Goal: Information Seeking & Learning: Learn about a topic

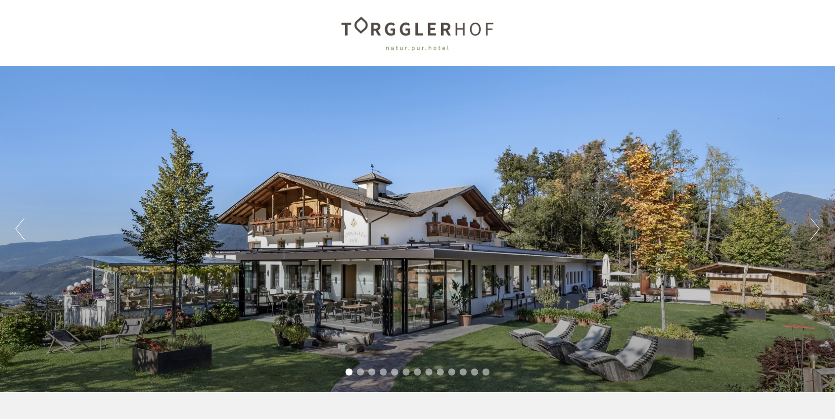
click at [815, 227] on button "Next" at bounding box center [815, 229] width 9 height 22
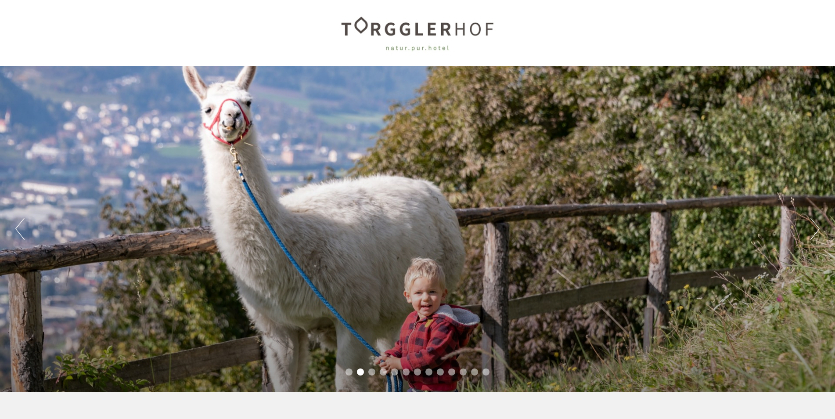
click at [815, 227] on button "Next" at bounding box center [815, 229] width 9 height 22
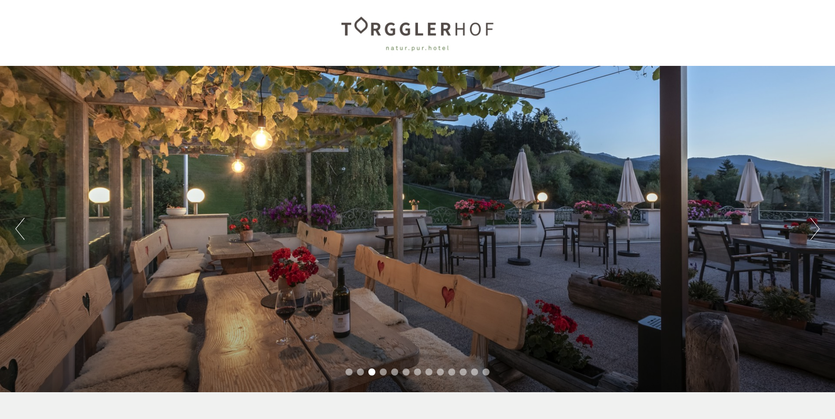
click at [815, 227] on button "Next" at bounding box center [815, 229] width 9 height 22
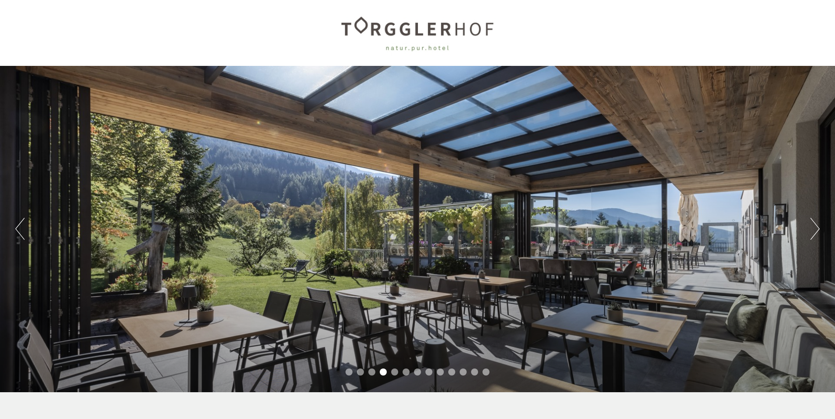
click at [815, 227] on button "Next" at bounding box center [815, 229] width 9 height 22
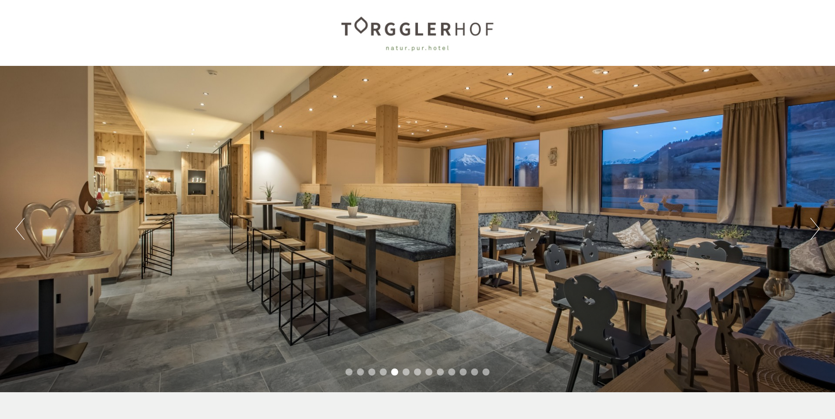
click at [816, 227] on button "Next" at bounding box center [815, 229] width 9 height 22
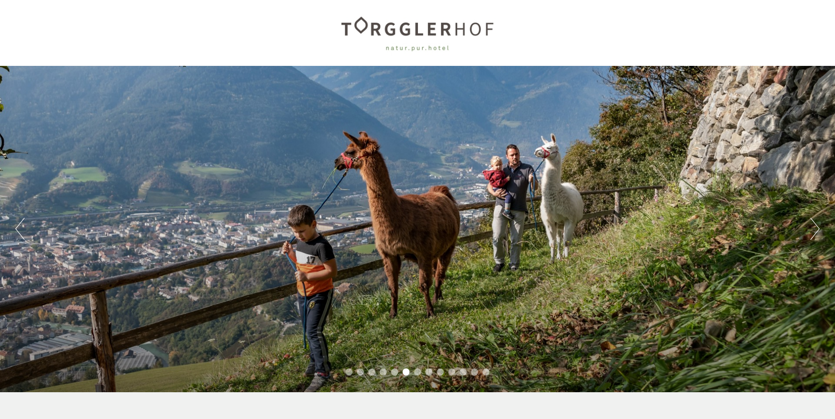
click at [816, 227] on button "Next" at bounding box center [815, 229] width 9 height 22
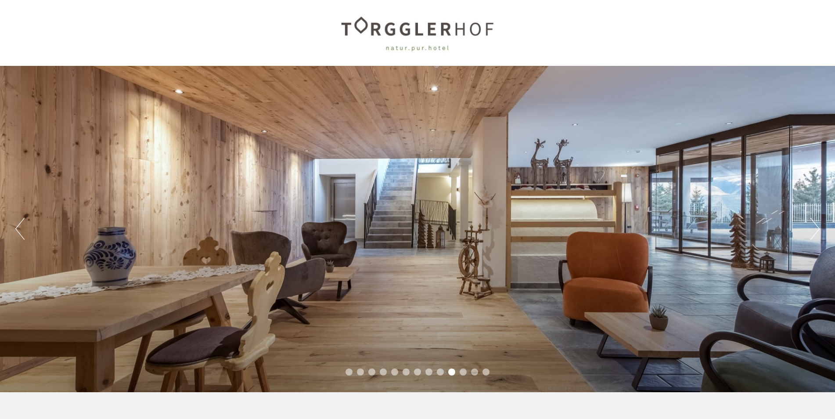
click at [813, 228] on button "Next" at bounding box center [815, 229] width 9 height 22
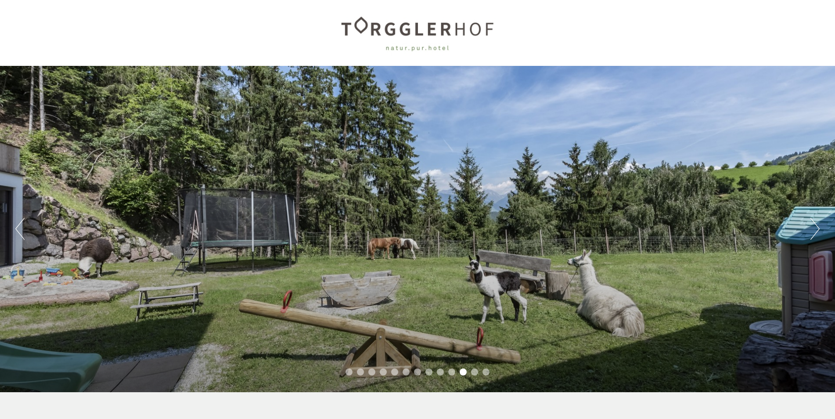
click at [813, 228] on button "Next" at bounding box center [815, 229] width 9 height 22
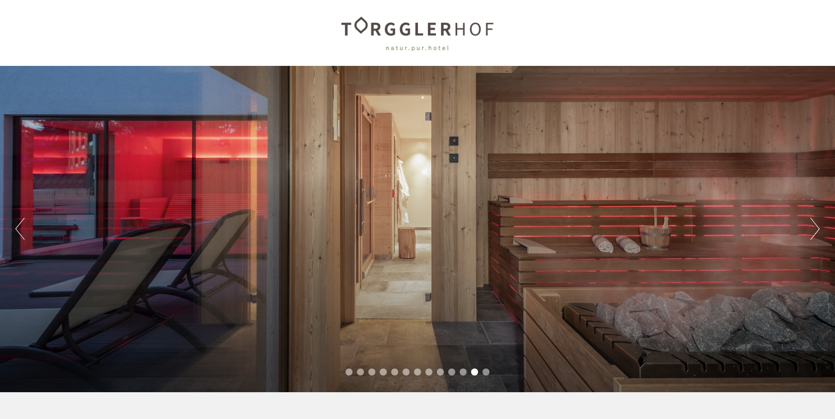
click at [24, 235] on button "Previous" at bounding box center [19, 229] width 9 height 22
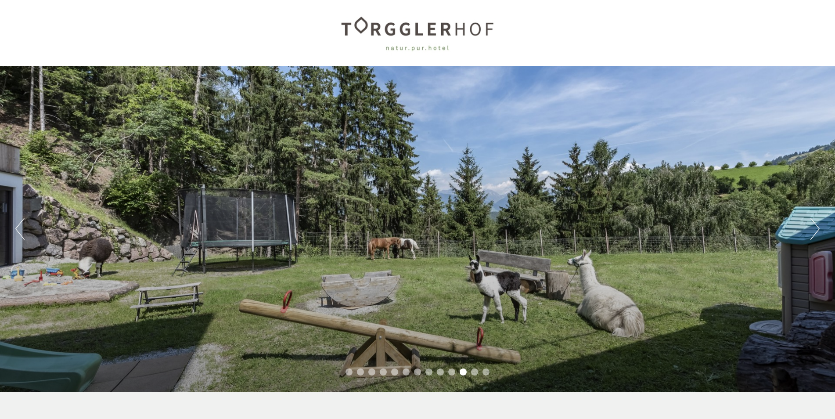
click at [815, 231] on button "Next" at bounding box center [815, 229] width 9 height 22
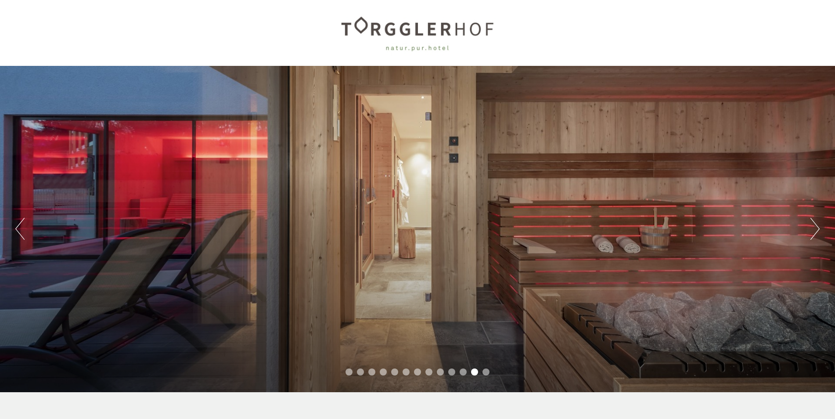
click at [815, 231] on button "Next" at bounding box center [815, 229] width 9 height 22
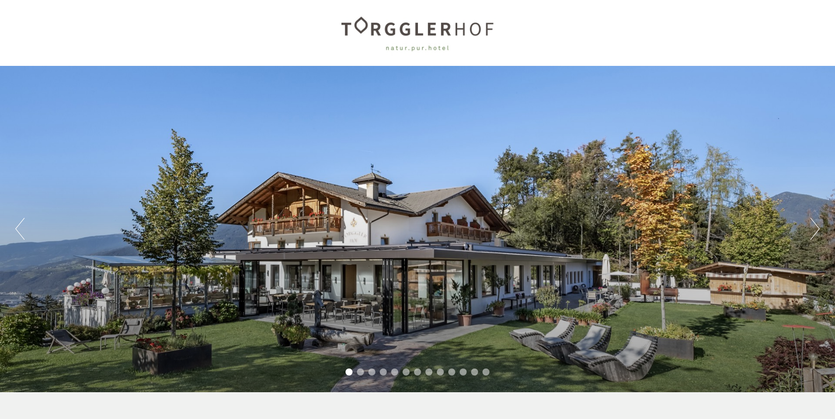
click at [812, 227] on button "Next" at bounding box center [815, 229] width 9 height 22
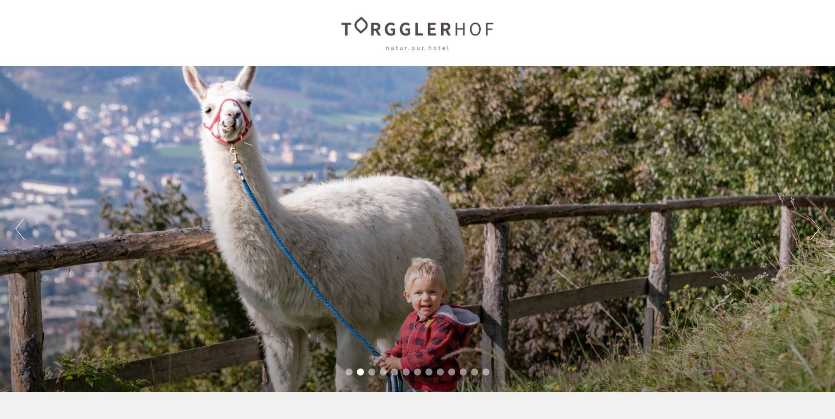
click at [812, 227] on button "Next" at bounding box center [815, 229] width 9 height 22
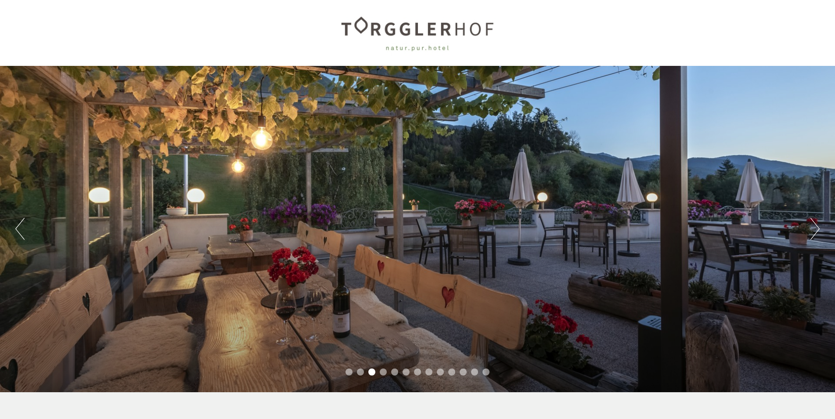
click at [812, 227] on button "Next" at bounding box center [815, 229] width 9 height 22
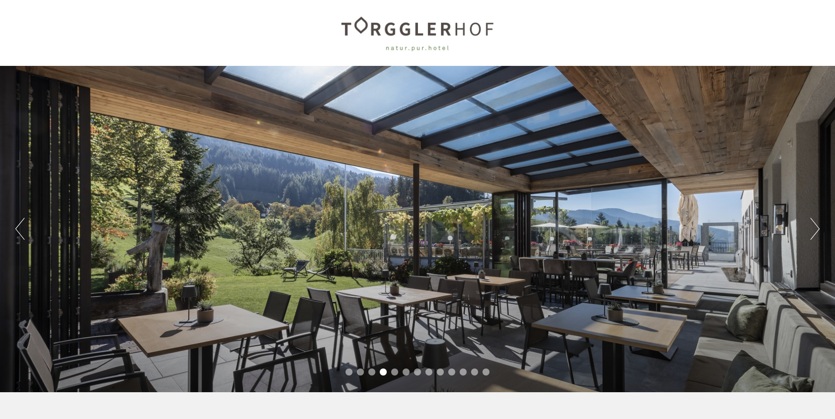
click at [812, 227] on button "Next" at bounding box center [815, 229] width 9 height 22
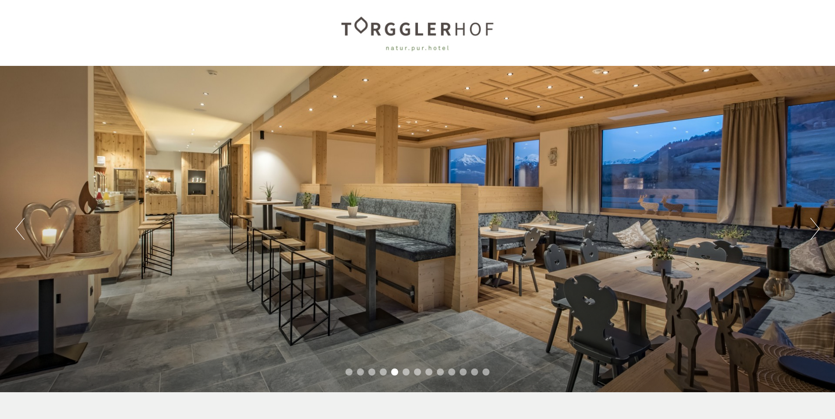
click at [812, 227] on button "Next" at bounding box center [815, 229] width 9 height 22
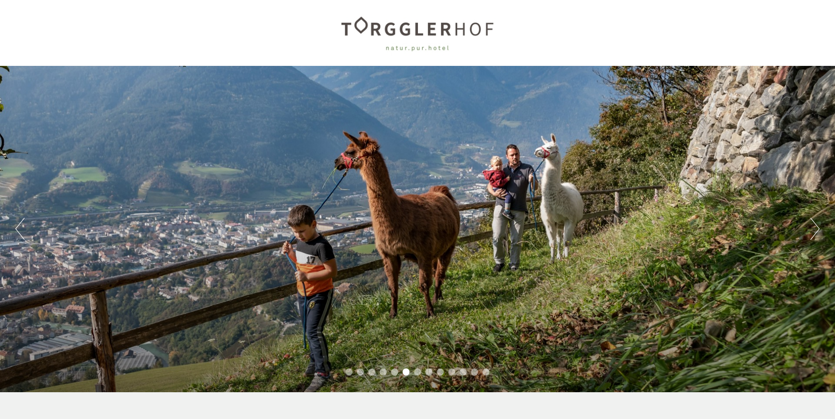
click at [812, 227] on button "Next" at bounding box center [815, 229] width 9 height 22
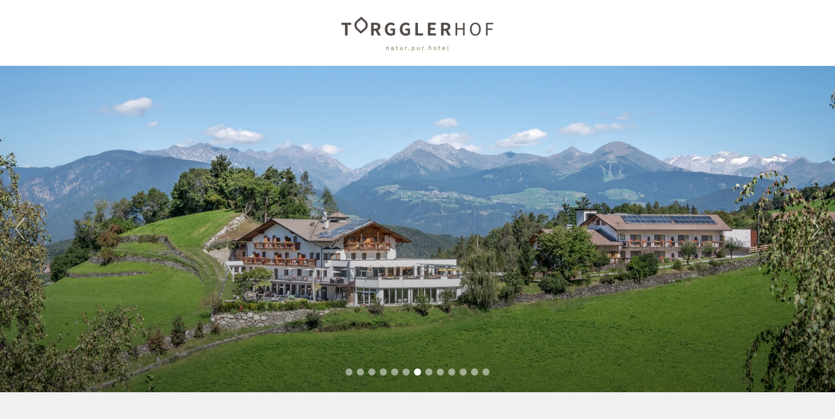
click at [812, 227] on button "Next" at bounding box center [815, 229] width 9 height 22
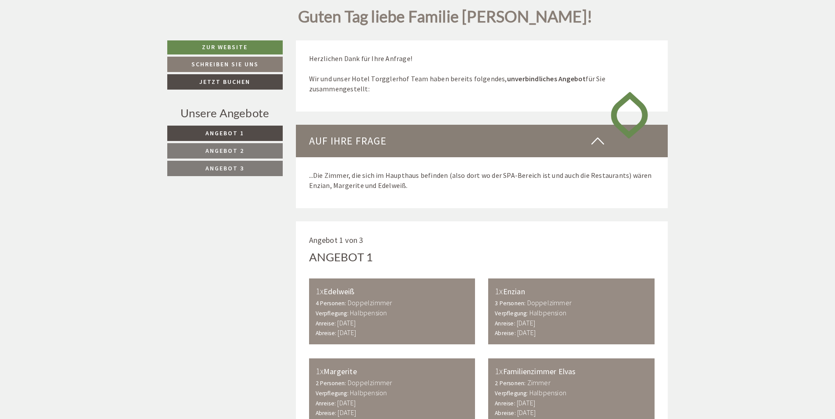
scroll to position [439, 0]
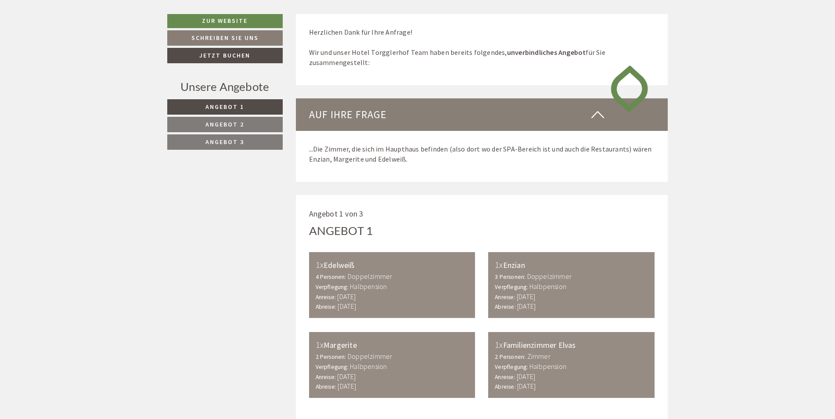
click at [220, 127] on span "Angebot 2" at bounding box center [225, 124] width 39 height 8
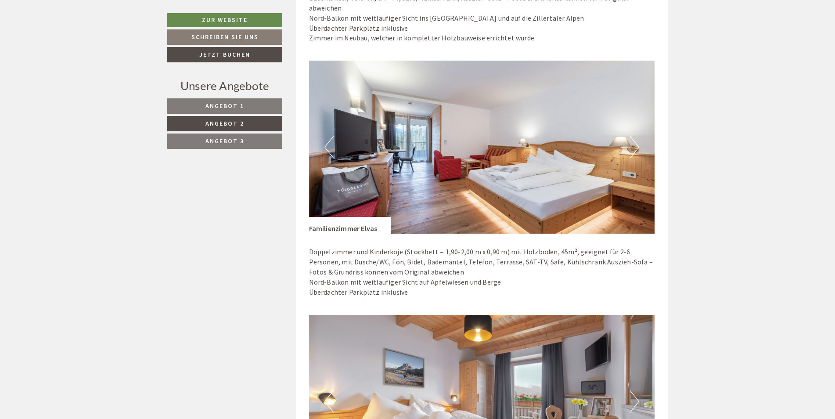
scroll to position [1073, 0]
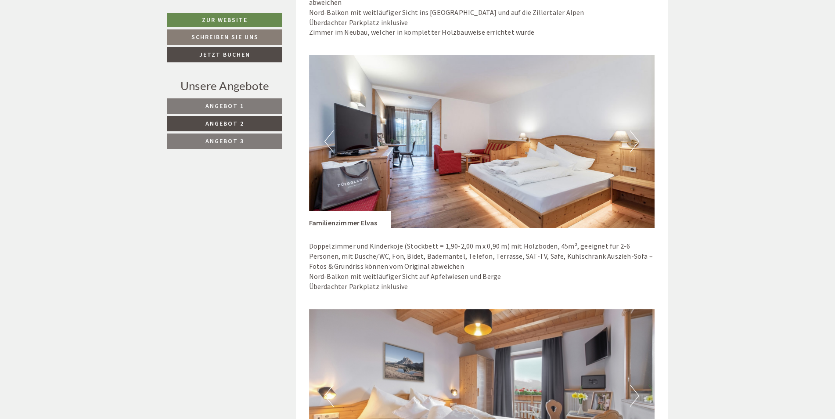
click at [633, 131] on button "Next" at bounding box center [634, 141] width 9 height 22
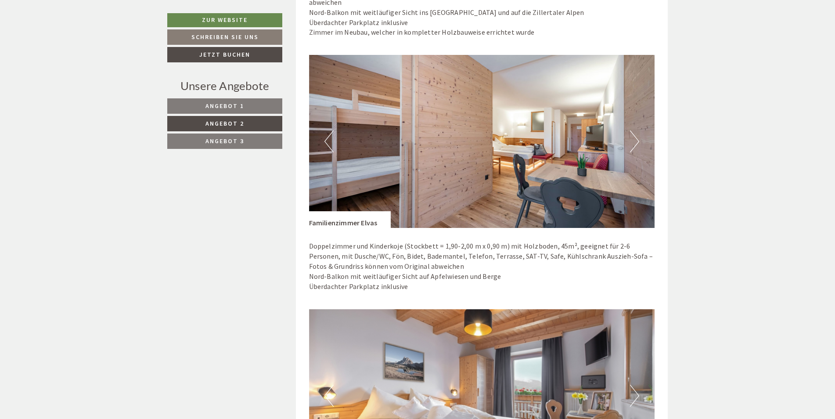
click at [629, 129] on img at bounding box center [482, 141] width 346 height 173
click at [636, 130] on button "Next" at bounding box center [634, 141] width 9 height 22
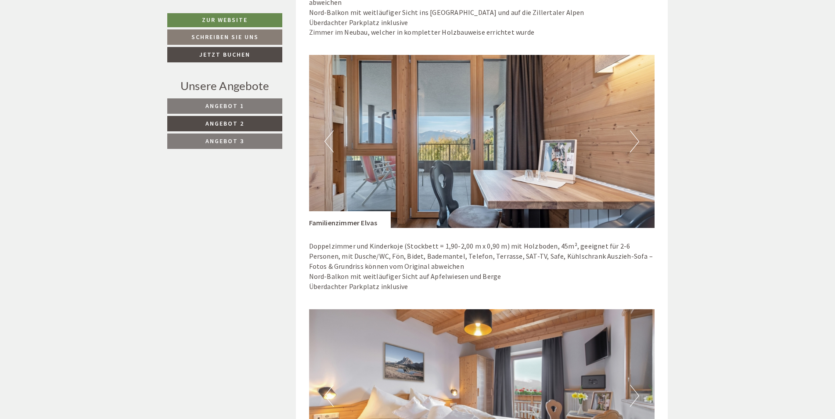
click at [636, 130] on button "Next" at bounding box center [634, 141] width 9 height 22
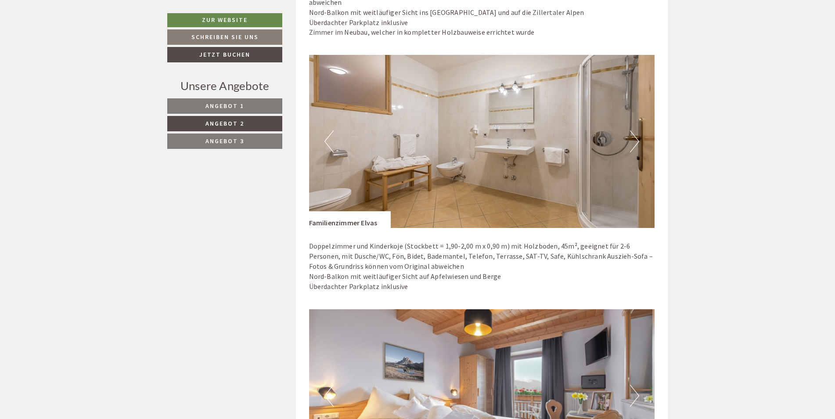
click at [636, 130] on button "Next" at bounding box center [634, 141] width 9 height 22
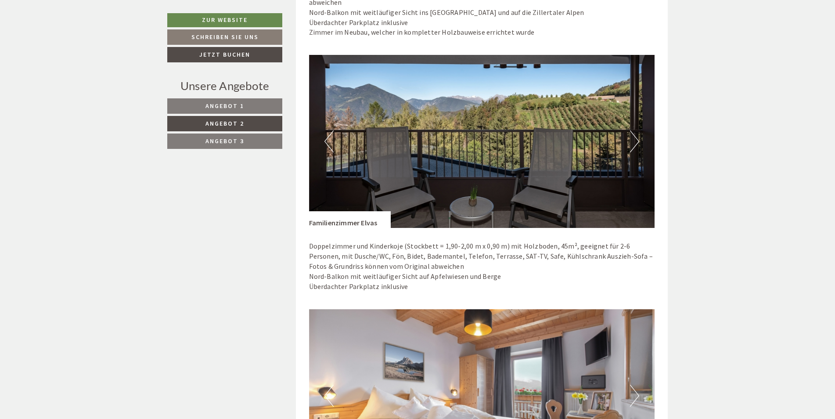
click at [636, 130] on button "Next" at bounding box center [634, 141] width 9 height 22
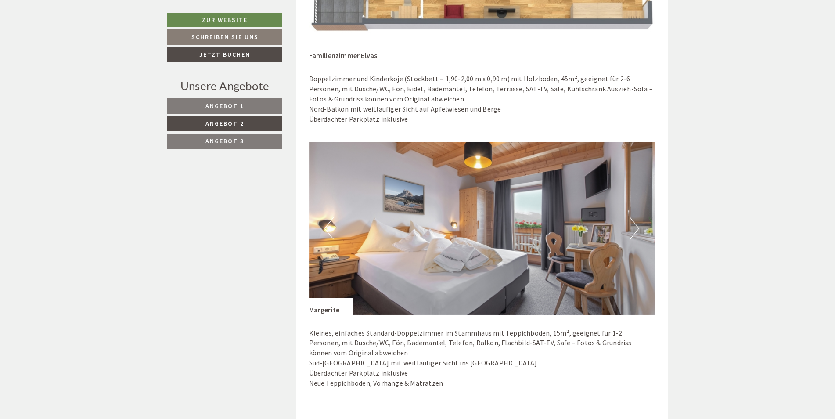
scroll to position [1249, 0]
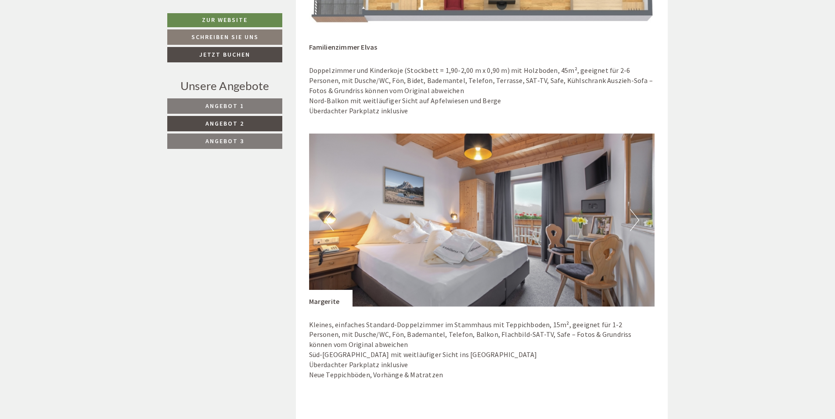
click at [631, 210] on button "Next" at bounding box center [634, 220] width 9 height 22
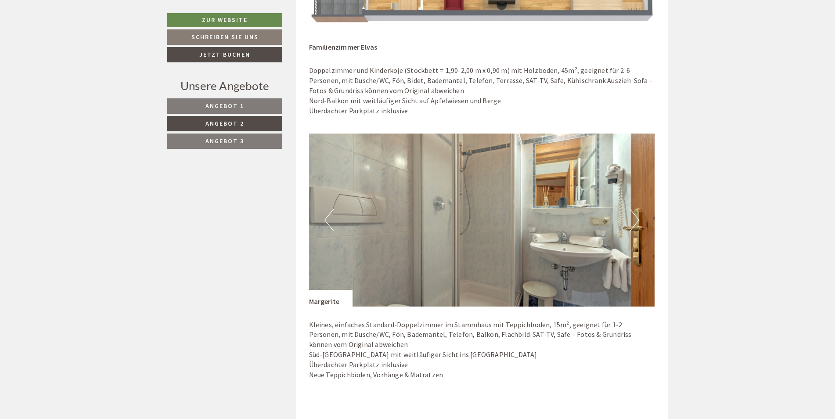
click at [631, 210] on button "Next" at bounding box center [634, 220] width 9 height 22
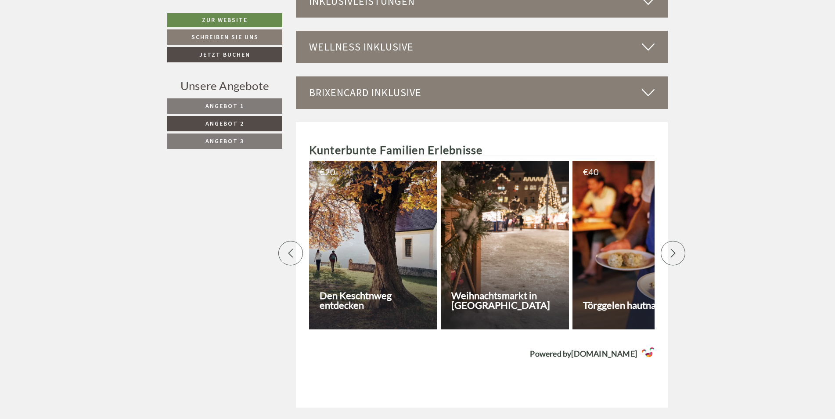
scroll to position [2786, 0]
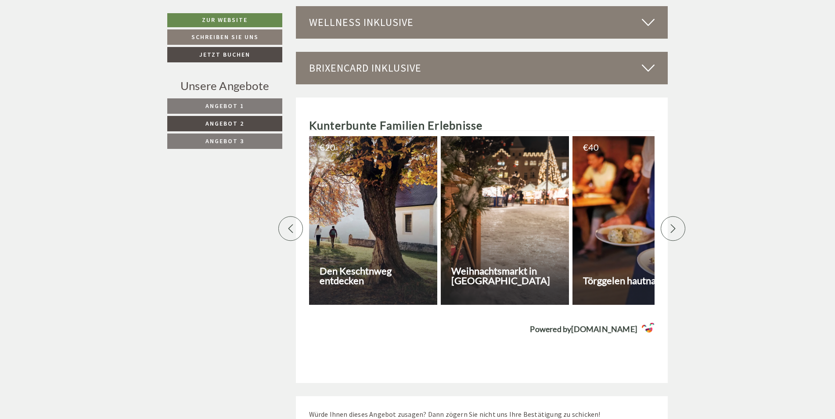
click at [621, 230] on div at bounding box center [637, 220] width 128 height 169
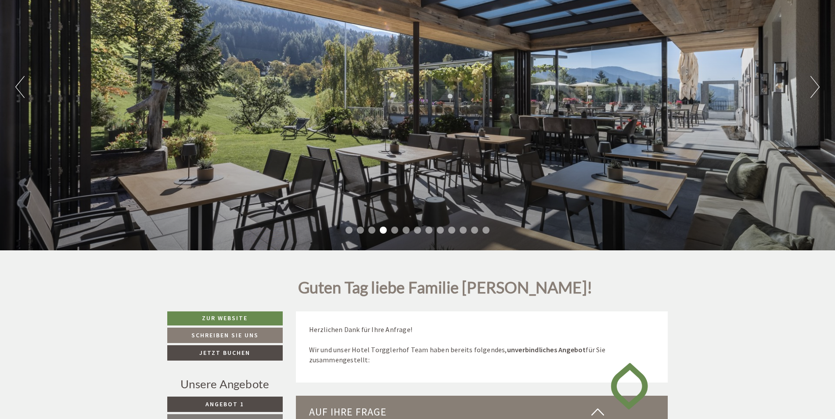
scroll to position [220, 0]
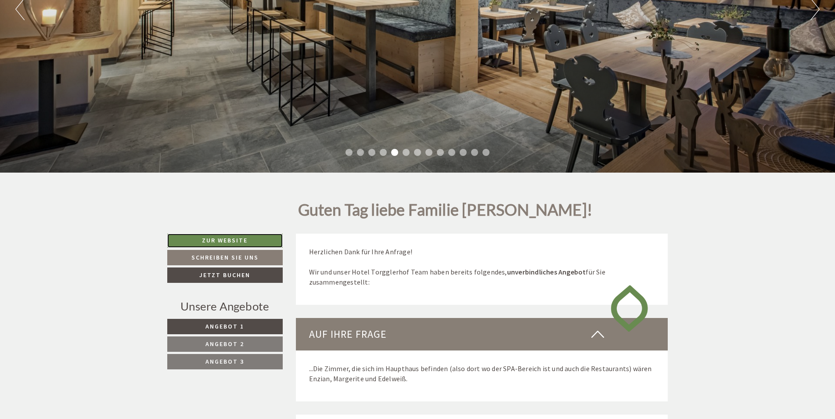
click at [252, 244] on link "Zur Website" at bounding box center [224, 241] width 115 height 14
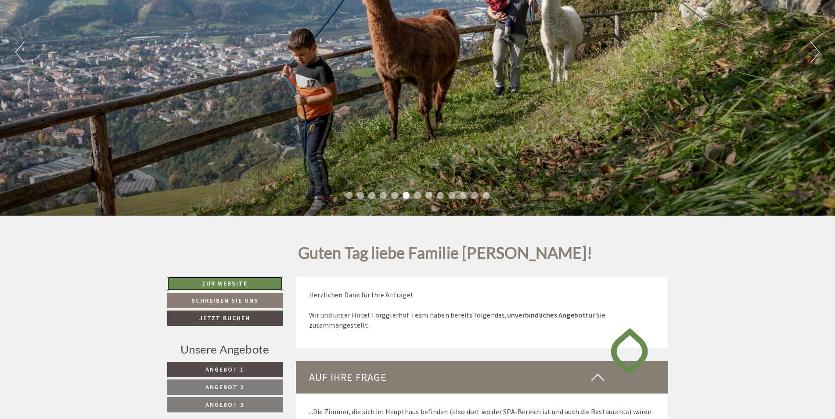
scroll to position [0, 0]
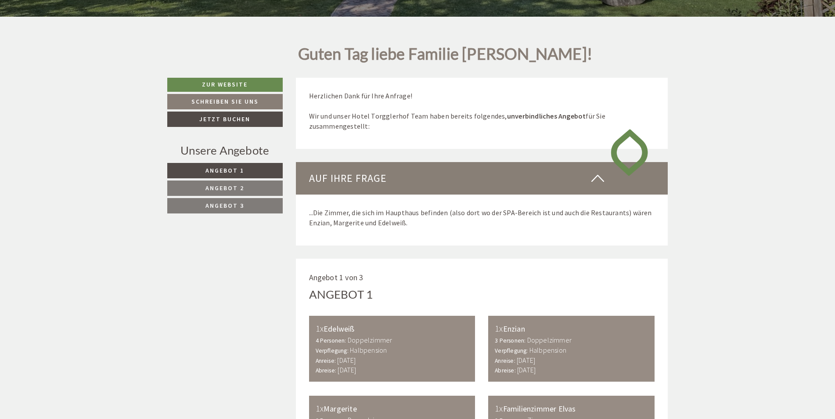
scroll to position [439, 0]
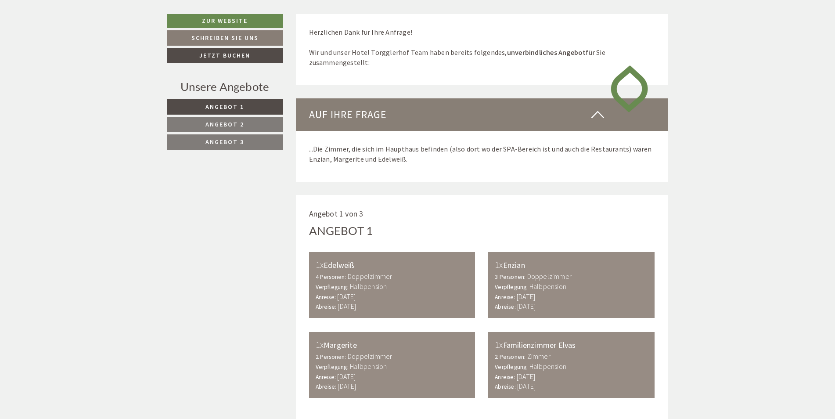
click at [224, 141] on span "Angebot 3" at bounding box center [225, 142] width 39 height 8
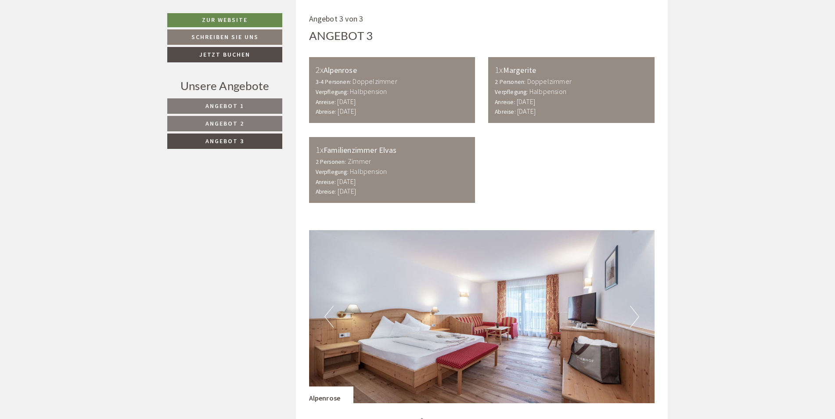
click at [227, 107] on span "Angebot 1" at bounding box center [225, 106] width 39 height 8
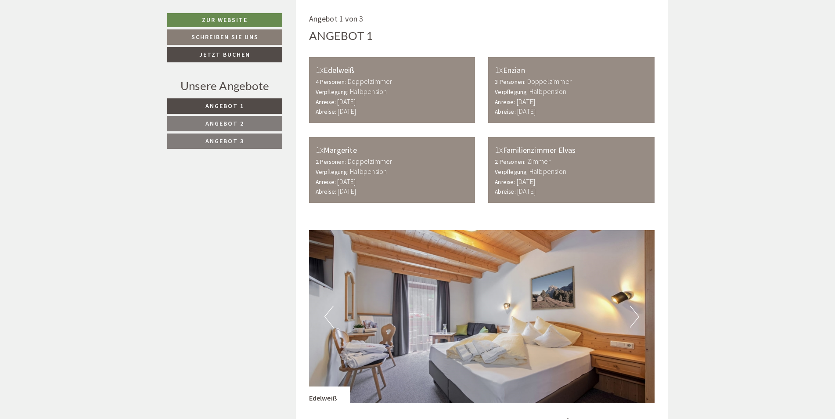
click at [242, 125] on span "Angebot 2" at bounding box center [225, 123] width 39 height 8
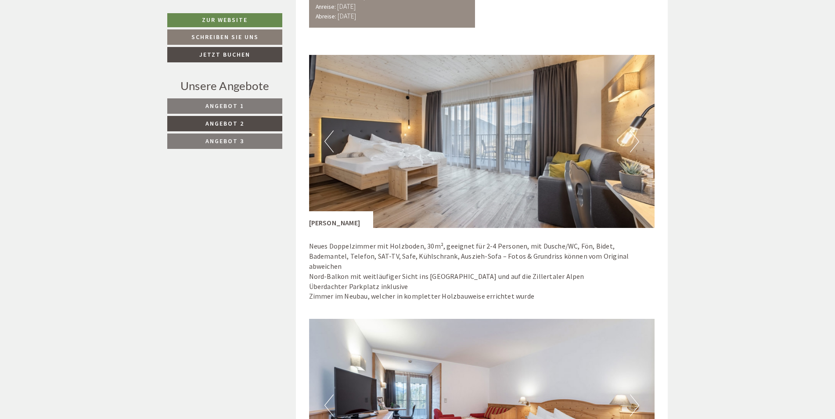
scroll to position [810, 0]
click at [631, 140] on button "Next" at bounding box center [634, 141] width 9 height 22
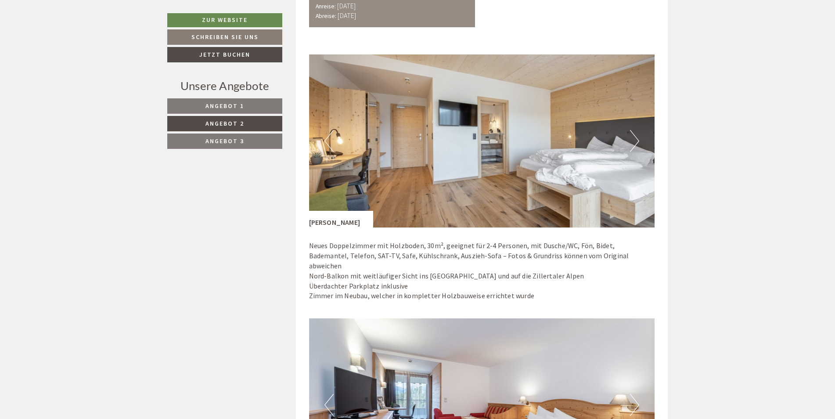
click at [630, 141] on button "Next" at bounding box center [634, 141] width 9 height 22
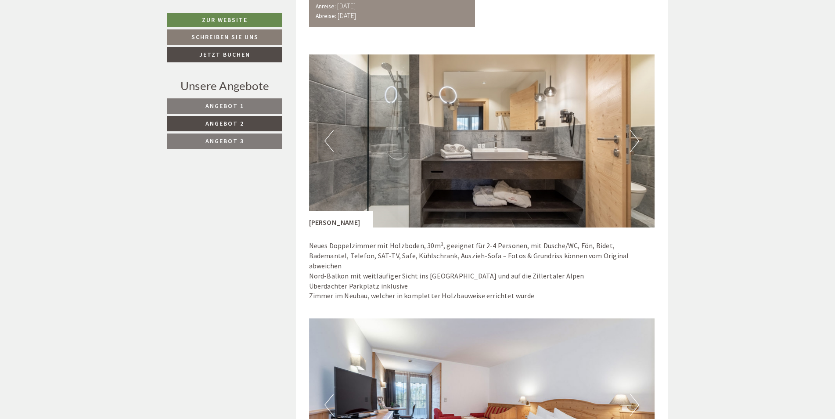
click at [630, 141] on button "Next" at bounding box center [634, 141] width 9 height 22
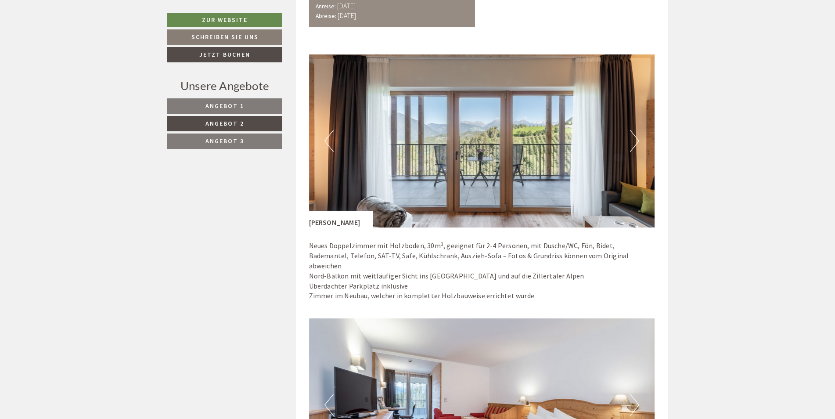
click at [630, 141] on button "Next" at bounding box center [634, 141] width 9 height 22
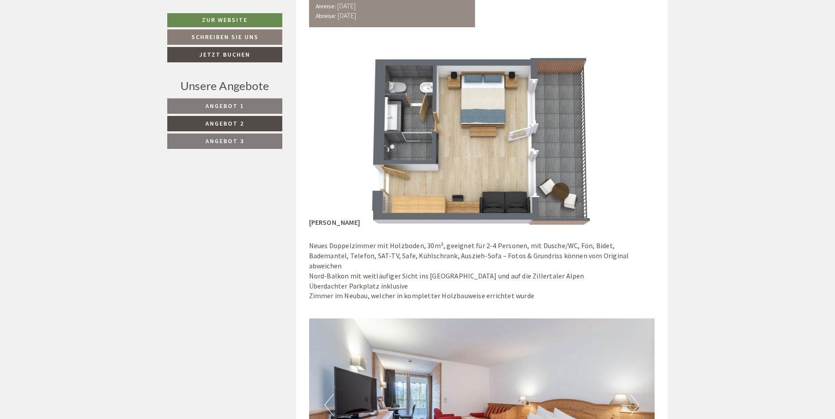
click at [628, 141] on img at bounding box center [482, 140] width 346 height 173
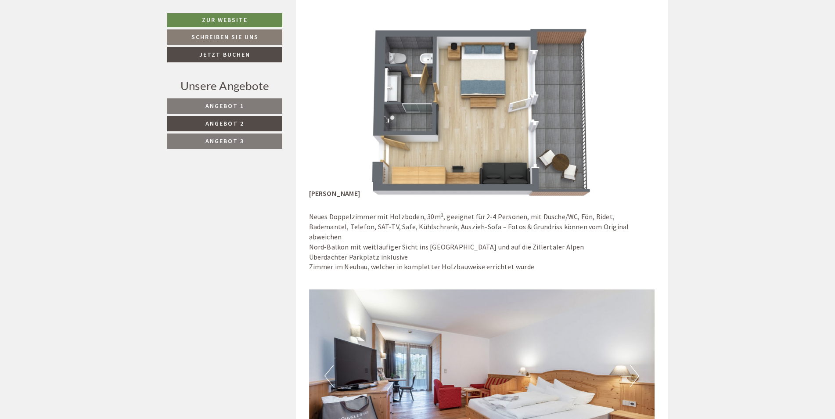
scroll to position [1029, 0]
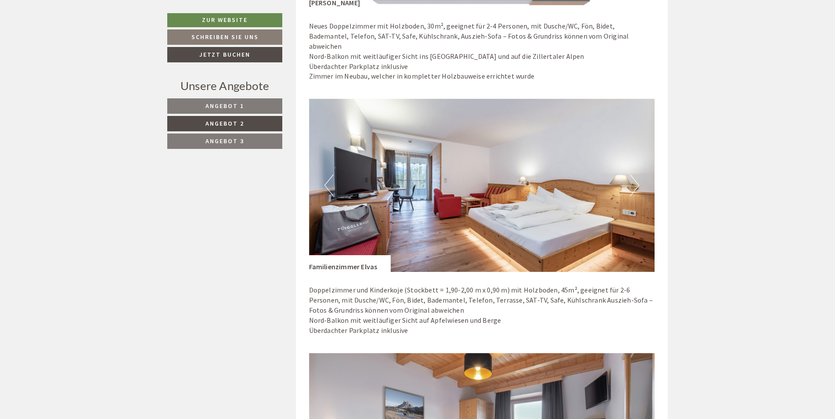
click at [635, 175] on button "Next" at bounding box center [634, 185] width 9 height 22
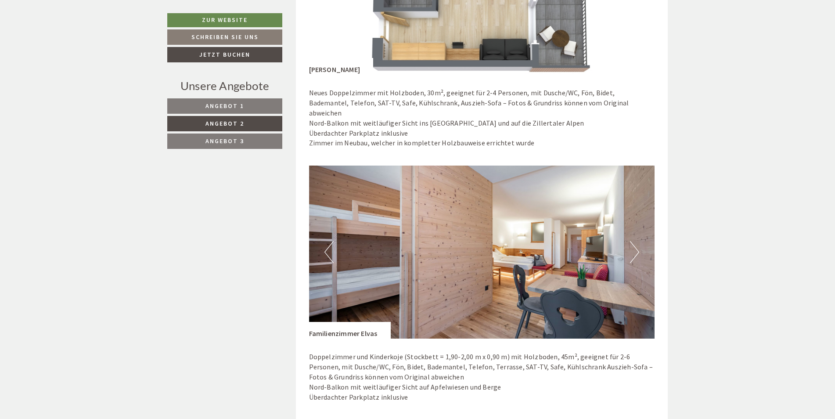
scroll to position [942, 0]
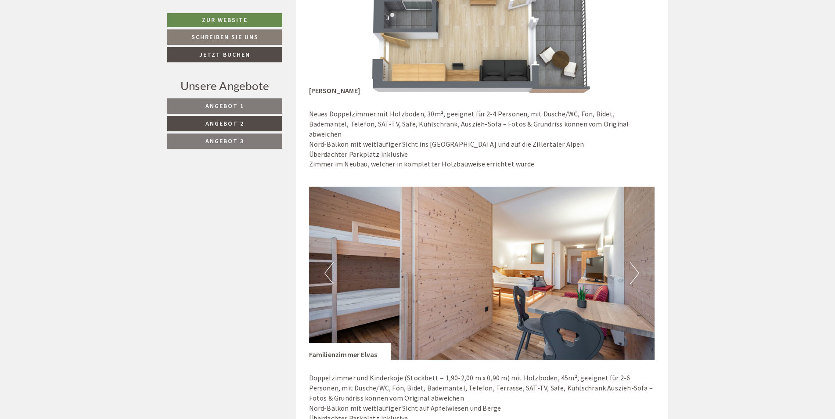
drag, startPoint x: 625, startPoint y: 265, endPoint x: 636, endPoint y: 264, distance: 11.1
click at [625, 265] on img at bounding box center [482, 273] width 346 height 173
click at [636, 264] on button "Next" at bounding box center [634, 273] width 9 height 22
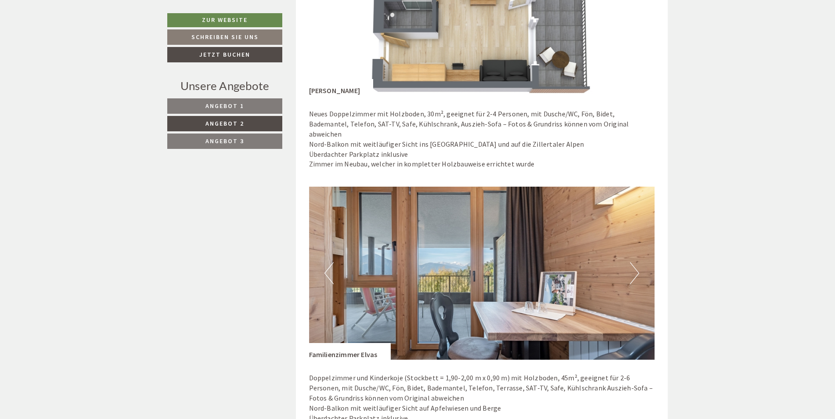
click at [636, 264] on button "Next" at bounding box center [634, 273] width 9 height 22
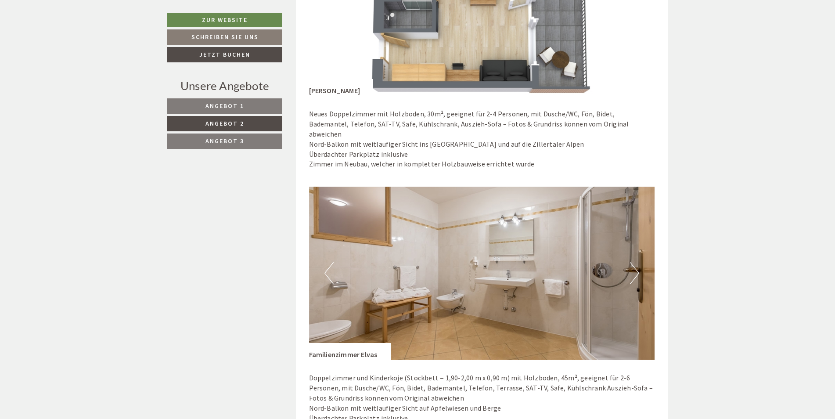
click at [636, 264] on button "Next" at bounding box center [634, 273] width 9 height 22
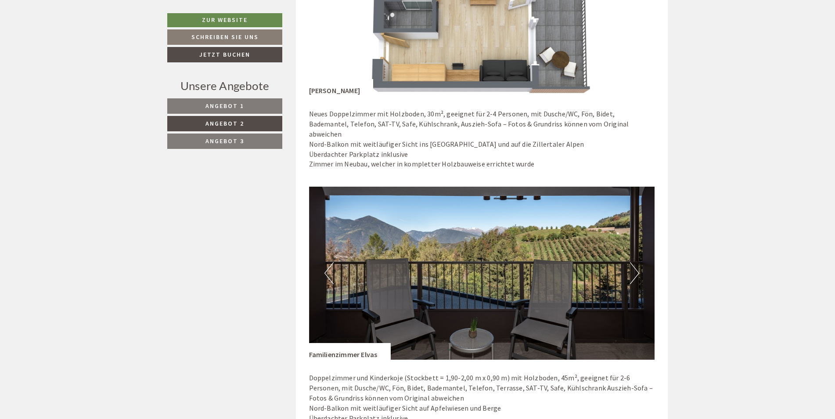
click at [636, 264] on button "Next" at bounding box center [634, 273] width 9 height 22
